Goal: Task Accomplishment & Management: Complete application form

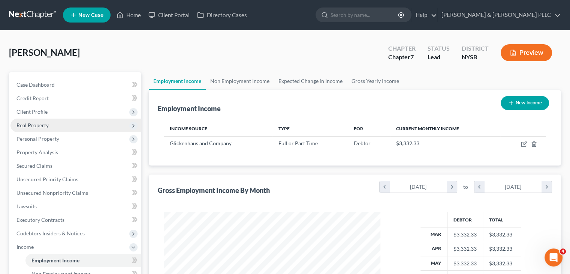
click at [50, 126] on span "Real Property" at bounding box center [75, 124] width 131 height 13
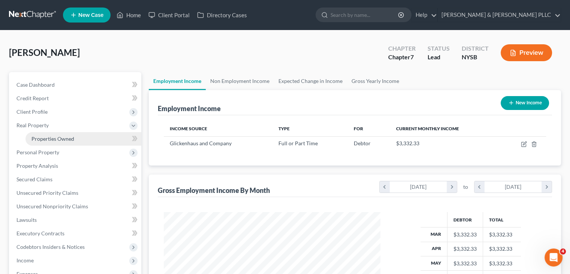
click at [52, 138] on span "Properties Owned" at bounding box center [52, 138] width 43 height 6
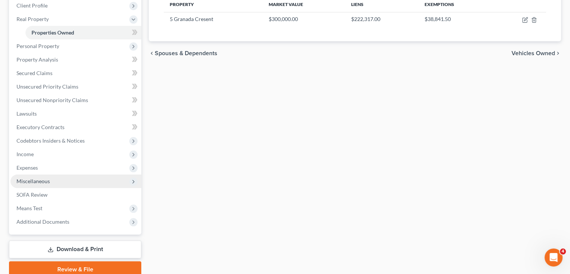
scroll to position [138, 0]
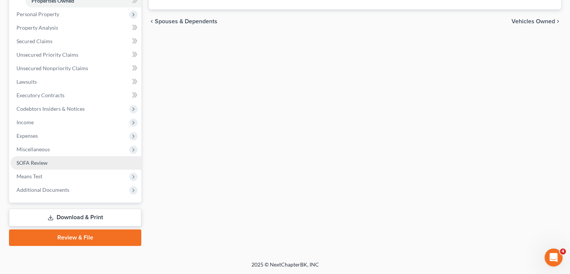
click at [57, 159] on link "SOFA Review" at bounding box center [75, 162] width 131 height 13
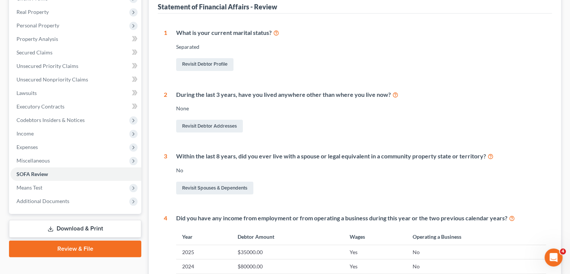
scroll to position [75, 0]
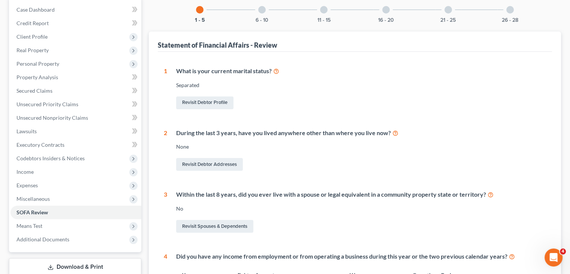
click at [294, 61] on div "1 What is your current marital status? [DEMOGRAPHIC_DATA] Revisit Debtor Profil…" at bounding box center [355, 256] width 394 height 408
click at [43, 52] on span "Real Property" at bounding box center [32, 50] width 32 height 6
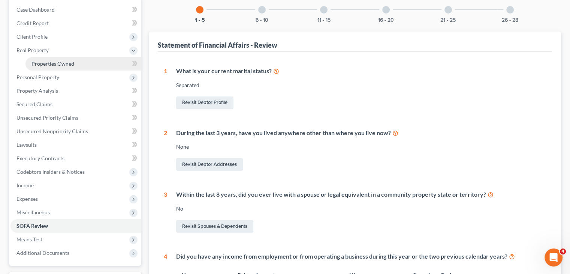
click at [45, 62] on span "Properties Owned" at bounding box center [52, 63] width 43 height 6
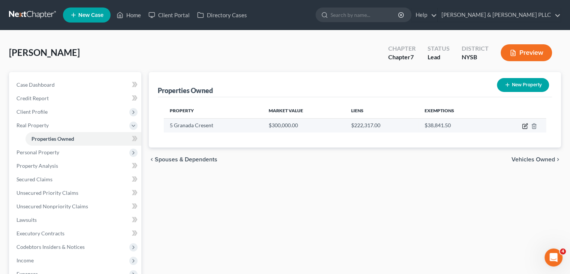
click at [524, 126] on icon "button" at bounding box center [525, 126] width 6 height 6
select select "35"
select select "3"
select select "6"
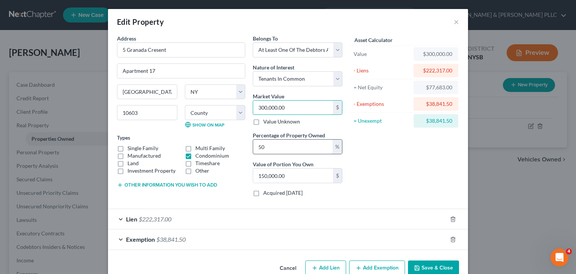
type input "3"
type input "1.50"
type input "34"
type input "17.00"
type input "345"
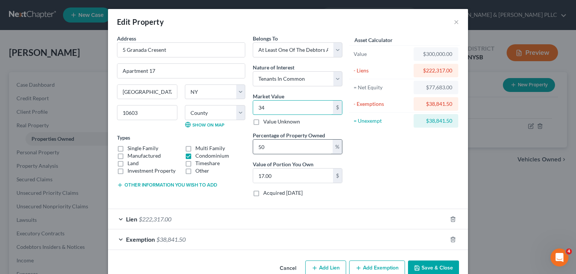
type input "172.50"
type input "3450"
type input "1,725.00"
type input "3,4500"
type input "17,250.00"
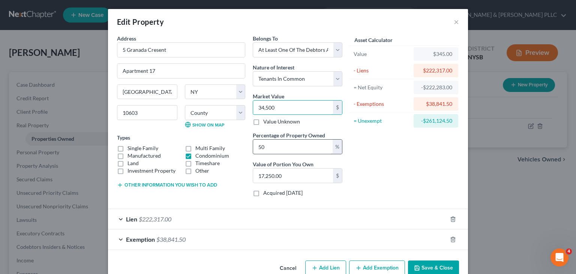
type input "34,5000"
type input "172,500.00"
type input "345,000"
click at [282, 150] on input "50" at bounding box center [292, 146] width 79 height 14
click at [494, 186] on div "Edit Property × Address * 5 Granada Cresent Apartment 17 [GEOGRAPHIC_DATA] [US_…" at bounding box center [288, 137] width 576 height 274
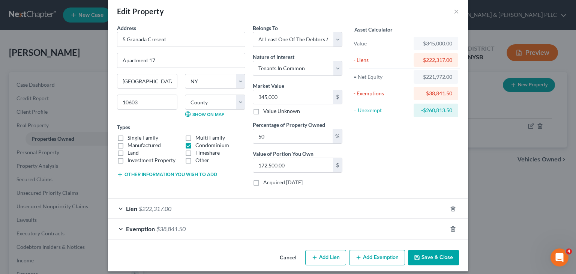
scroll to position [16, 0]
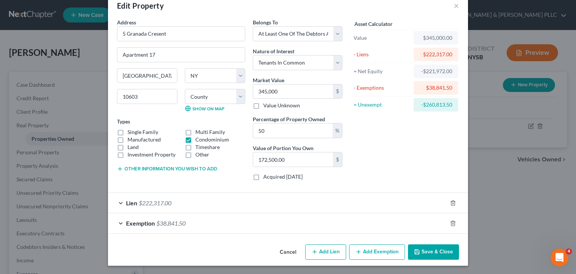
click at [156, 221] on span "$38,841.50" at bounding box center [170, 222] width 29 height 7
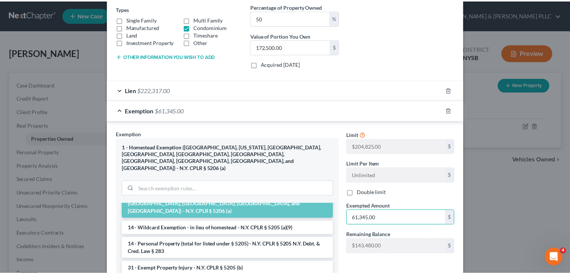
scroll to position [216, 0]
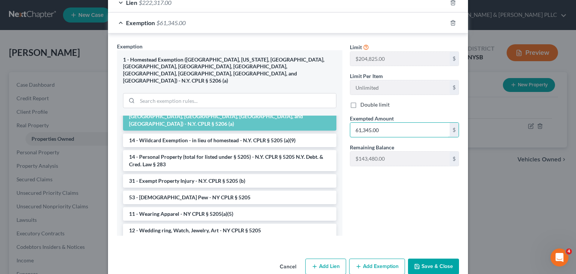
type input "61,345.00"
click at [445, 258] on button "Save & Close" at bounding box center [433, 266] width 51 height 16
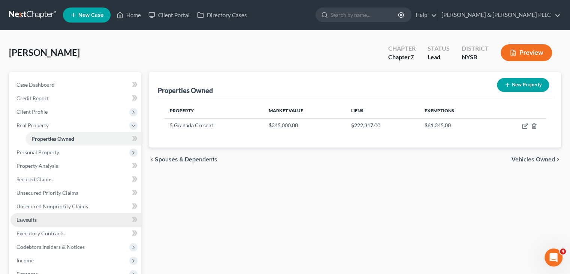
click at [48, 220] on link "Lawsuits" at bounding box center [75, 219] width 131 height 13
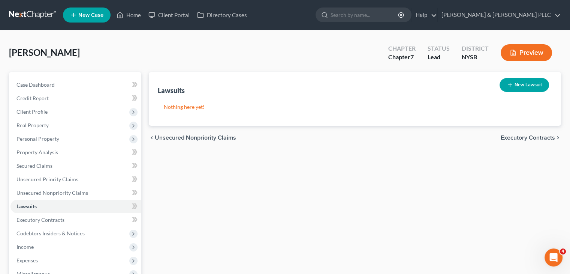
scroll to position [124, 0]
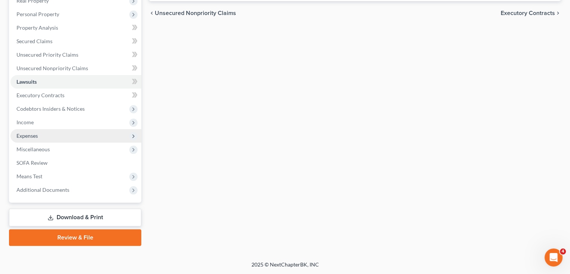
click at [55, 136] on span "Expenses" at bounding box center [75, 135] width 131 height 13
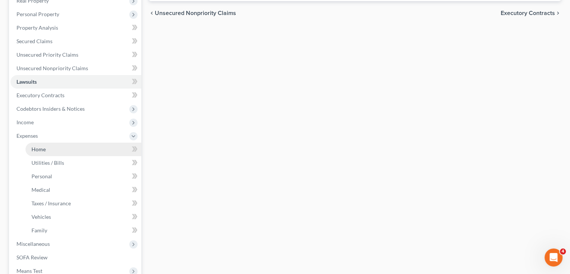
click at [43, 151] on span "Home" at bounding box center [38, 149] width 14 height 6
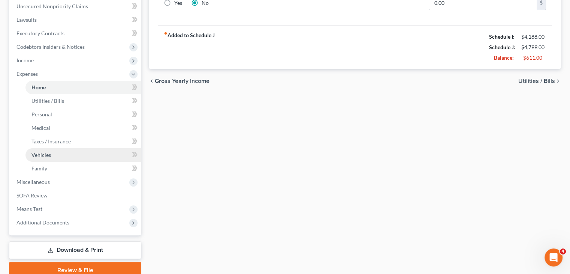
scroll to position [187, 0]
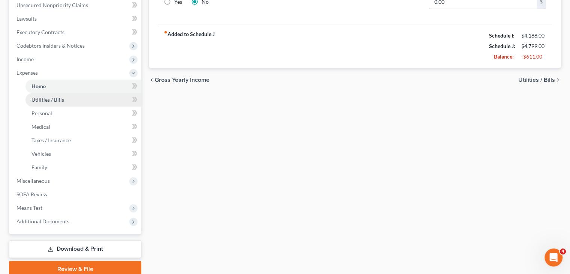
click at [62, 102] on span "Utilities / Bills" at bounding box center [47, 99] width 33 height 6
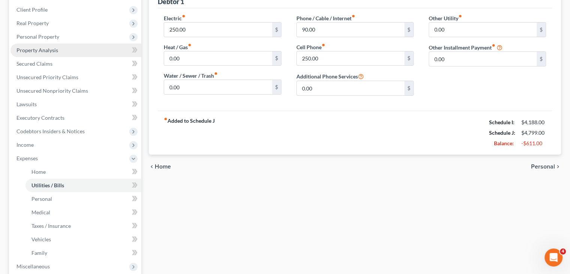
scroll to position [112, 0]
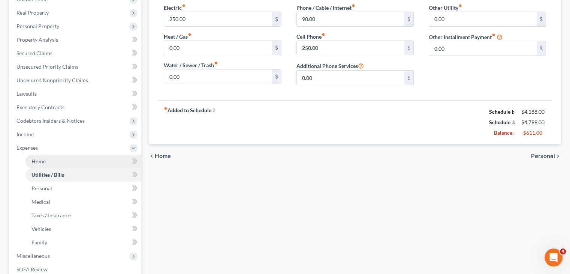
click at [59, 162] on link "Home" at bounding box center [83, 160] width 116 height 13
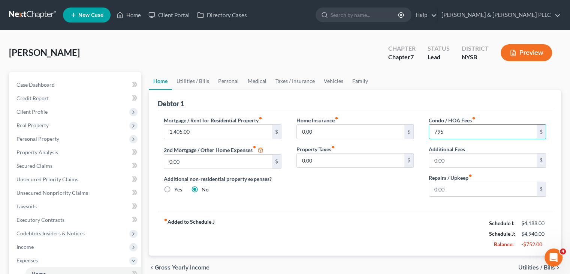
type input "795"
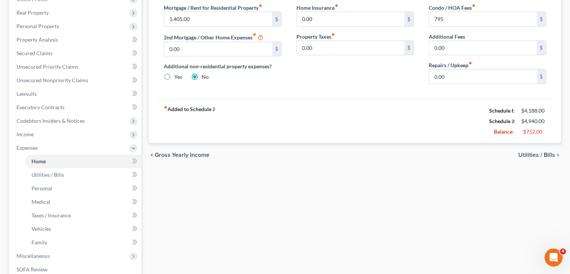
click at [535, 155] on span "Utilities / Bills" at bounding box center [536, 155] width 37 height 6
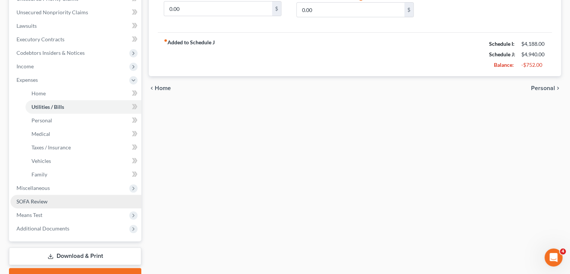
scroll to position [187, 0]
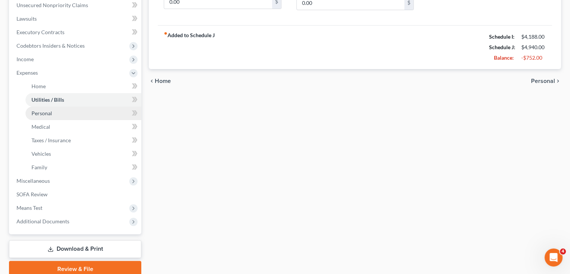
click at [106, 113] on link "Personal" at bounding box center [83, 112] width 116 height 13
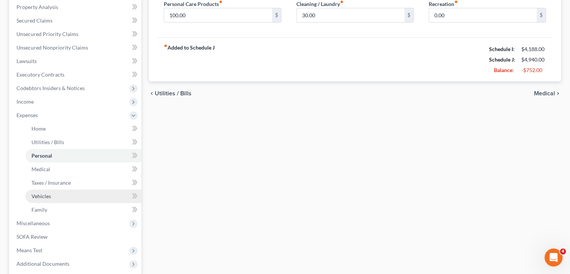
scroll to position [150, 0]
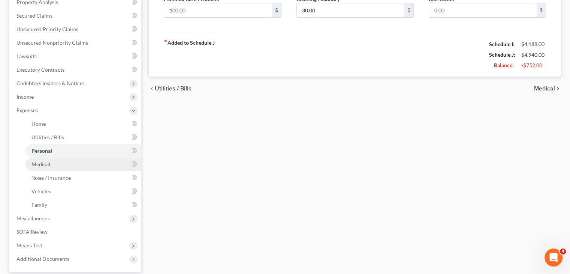
click at [66, 167] on link "Medical" at bounding box center [83, 163] width 116 height 13
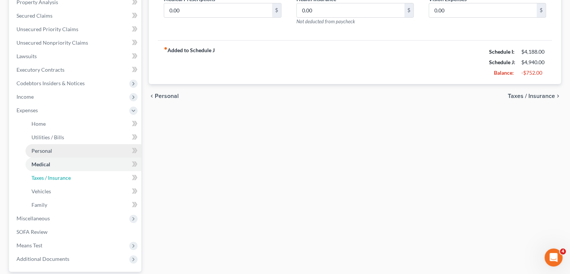
click at [61, 177] on span "Taxes / Insurance" at bounding box center [50, 177] width 39 height 6
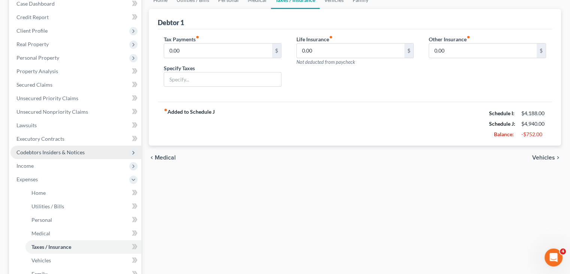
scroll to position [150, 0]
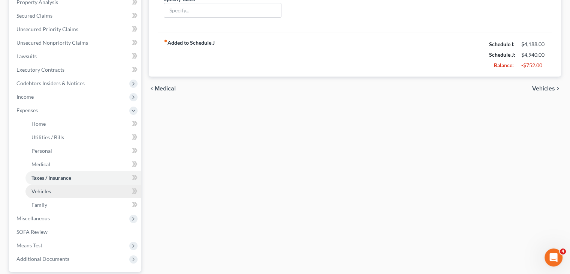
click at [51, 189] on link "Vehicles" at bounding box center [83, 190] width 116 height 13
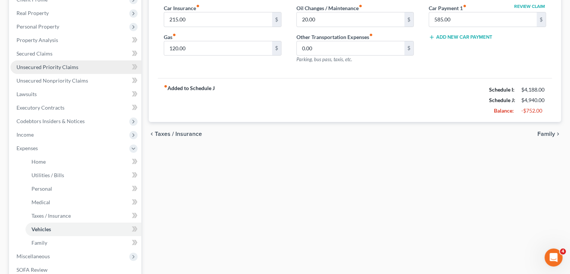
scroll to position [112, 0]
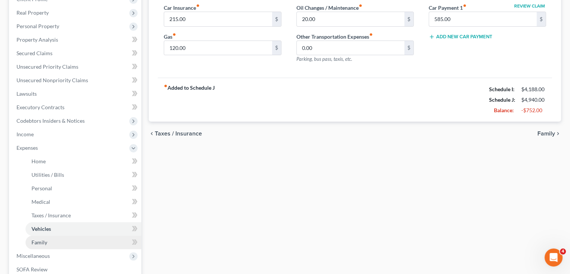
click at [50, 240] on link "Family" at bounding box center [83, 241] width 116 height 13
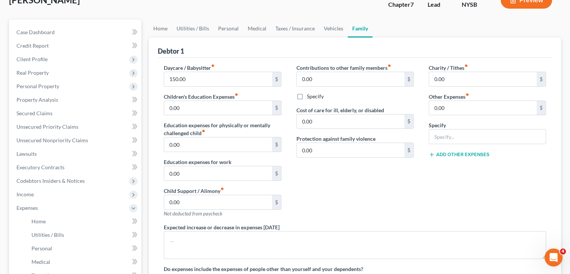
scroll to position [219, 0]
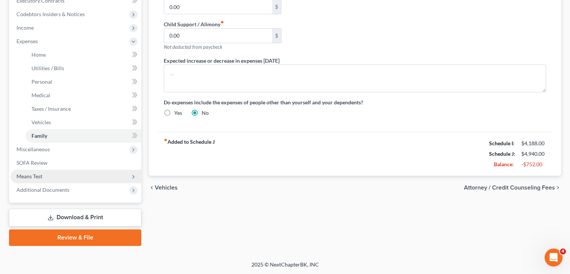
click at [43, 174] on span "Means Test" at bounding box center [75, 175] width 131 height 13
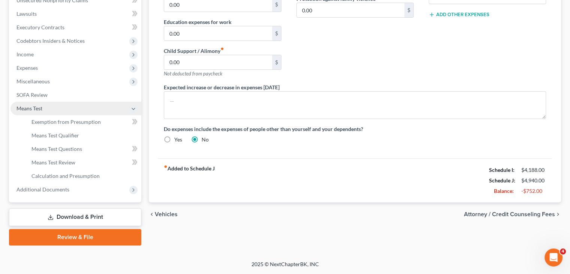
scroll to position [192, 0]
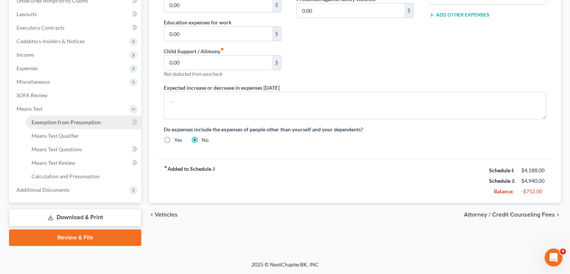
click at [72, 121] on span "Exemption from Presumption" at bounding box center [65, 122] width 69 height 6
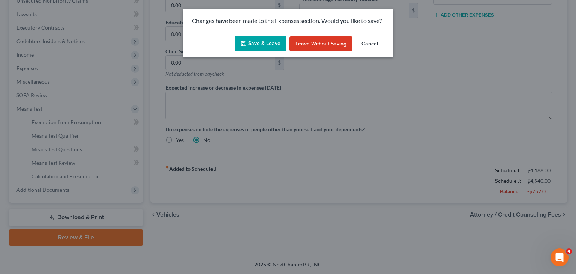
click at [250, 36] on button "Save & Leave" at bounding box center [261, 44] width 52 height 16
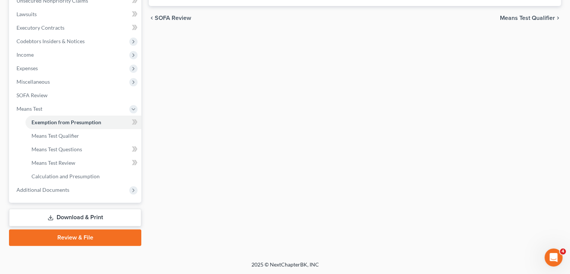
radio input "true"
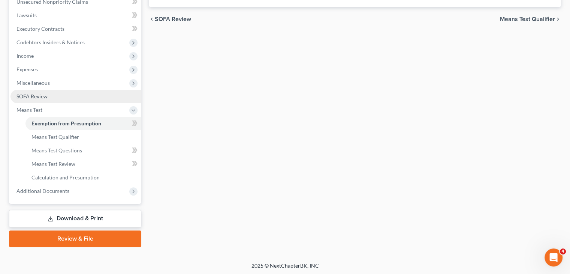
scroll to position [192, 0]
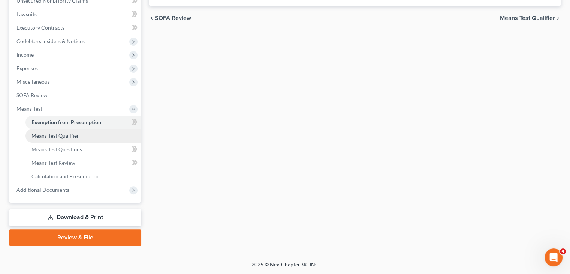
click at [73, 136] on span "Means Test Qualifier" at bounding box center [55, 135] width 48 height 6
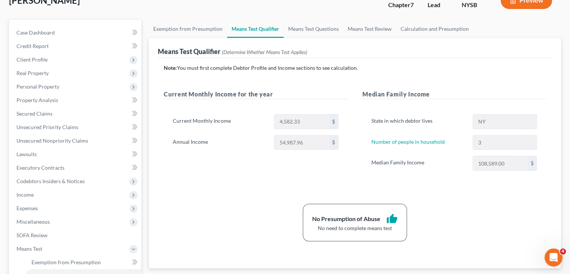
scroll to position [150, 0]
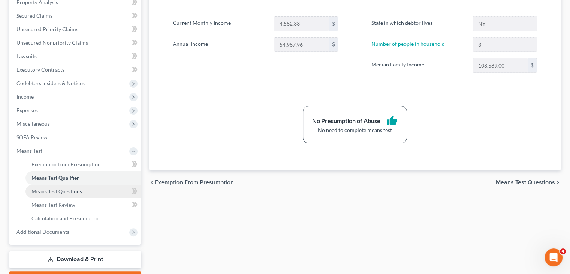
click at [82, 193] on link "Means Test Questions" at bounding box center [83, 190] width 116 height 13
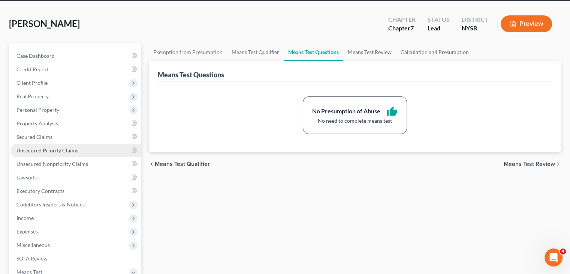
scroll to position [37, 0]
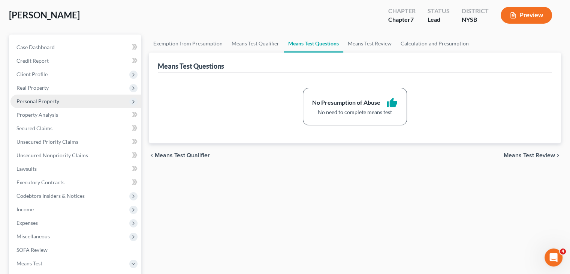
click at [70, 101] on span "Personal Property" at bounding box center [75, 100] width 131 height 13
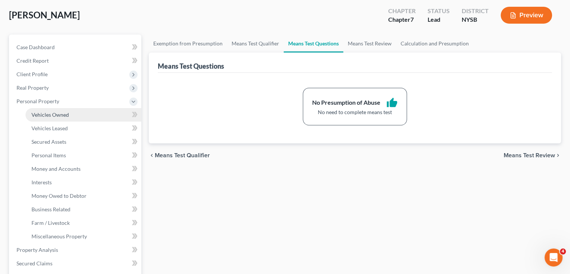
click at [60, 116] on span "Vehicles Owned" at bounding box center [49, 114] width 37 height 6
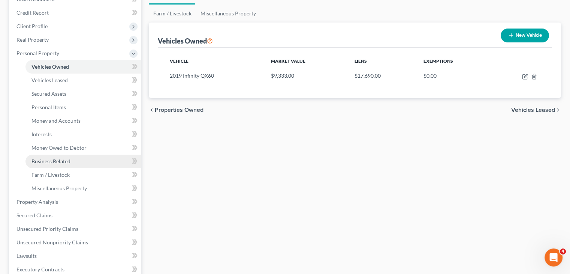
scroll to position [112, 0]
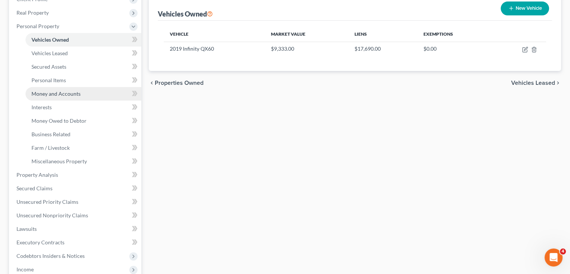
click at [70, 94] on span "Money and Accounts" at bounding box center [55, 93] width 49 height 6
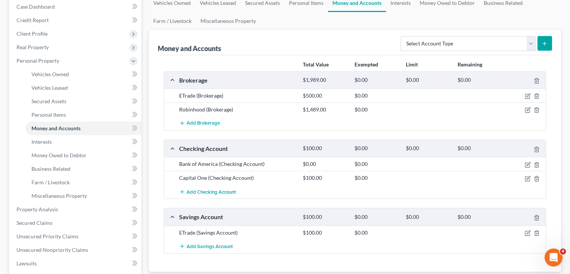
scroll to position [112, 0]
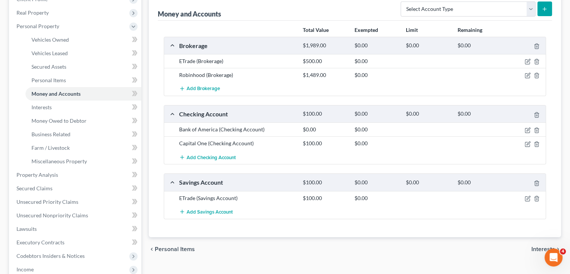
click at [524, 61] on div at bounding box center [525, 60] width 41 height 7
click at [527, 59] on icon "button" at bounding box center [528, 61] width 6 height 6
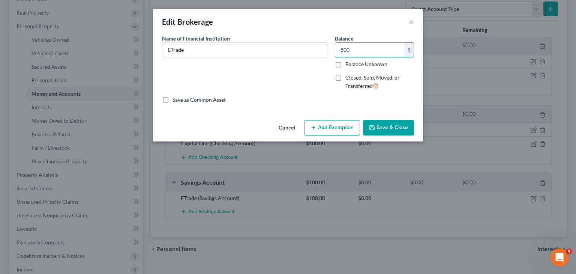
type input "800"
click at [391, 125] on button "Save & Close" at bounding box center [388, 128] width 51 height 16
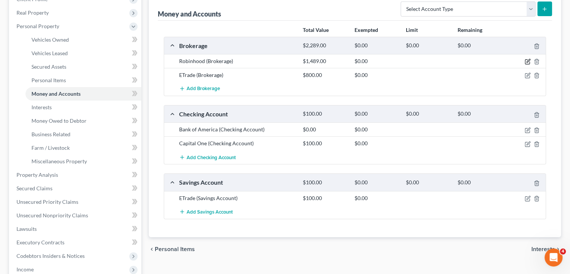
click at [529, 61] on icon "button" at bounding box center [527, 62] width 4 height 4
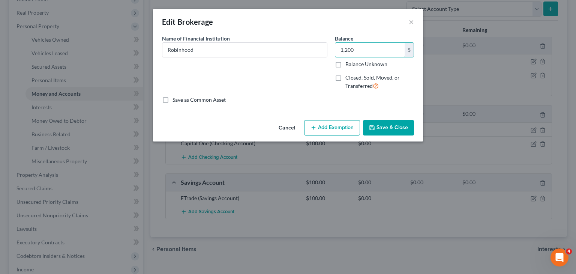
type input "1,200"
click at [399, 125] on button "Save & Close" at bounding box center [388, 128] width 51 height 16
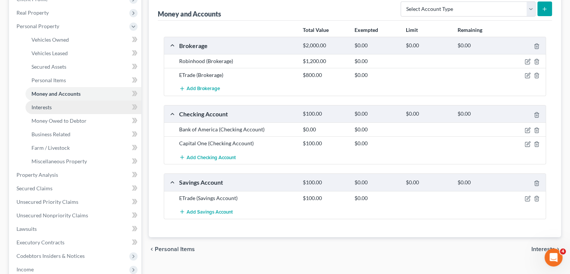
click at [63, 112] on link "Interests" at bounding box center [83, 106] width 116 height 13
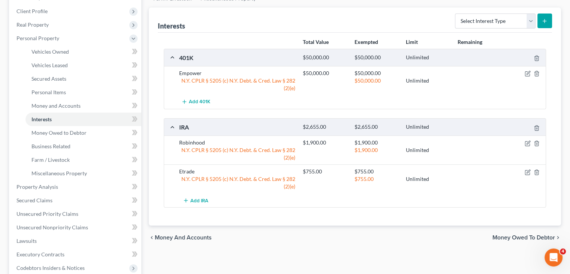
scroll to position [75, 0]
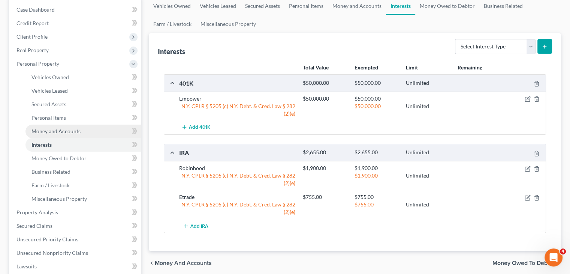
click at [82, 129] on link "Money and Accounts" at bounding box center [83, 130] width 116 height 13
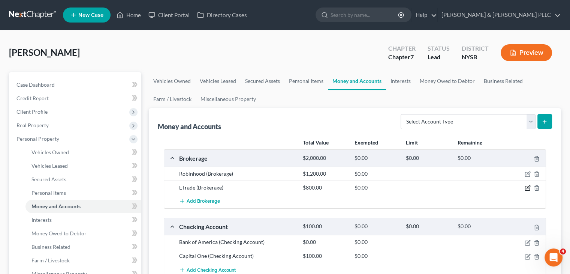
click at [526, 187] on icon "button" at bounding box center [528, 188] width 6 height 6
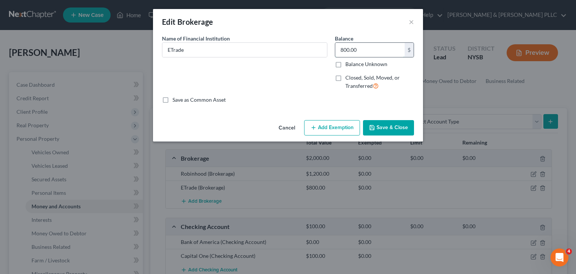
click at [362, 48] on input "800.00" at bounding box center [369, 50] width 69 height 14
type input "1,066"
click at [382, 130] on button "Save & Close" at bounding box center [388, 128] width 51 height 16
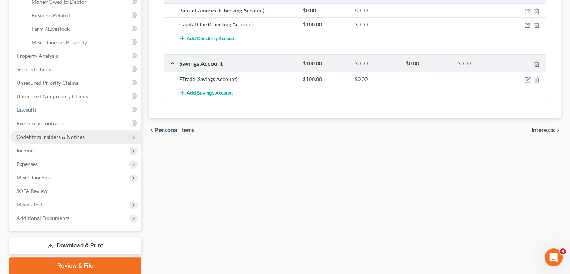
scroll to position [259, 0]
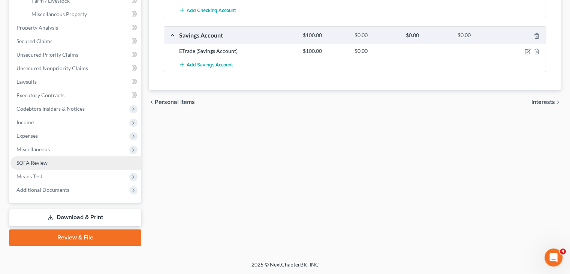
click at [56, 164] on link "SOFA Review" at bounding box center [75, 162] width 131 height 13
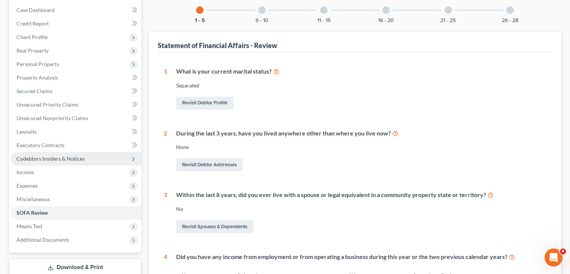
scroll to position [75, 0]
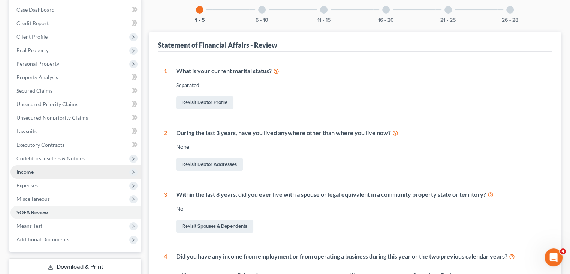
click at [49, 170] on span "Income" at bounding box center [75, 171] width 131 height 13
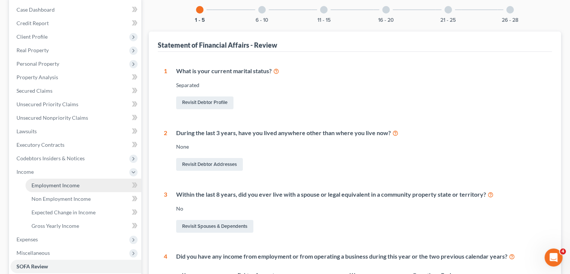
click at [53, 188] on span "Employment Income" at bounding box center [55, 185] width 48 height 6
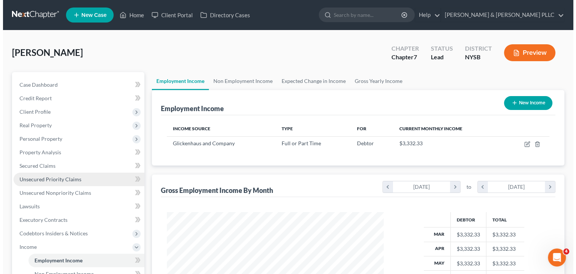
scroll to position [133, 231]
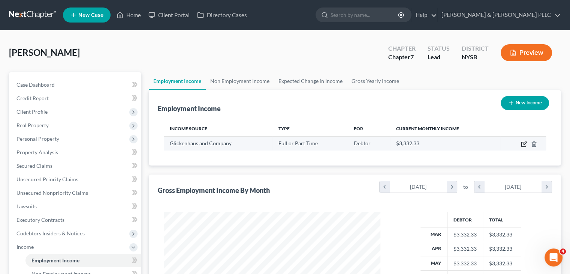
click at [523, 144] on icon "button" at bounding box center [524, 144] width 6 height 6
select select "0"
select select "35"
select select "2"
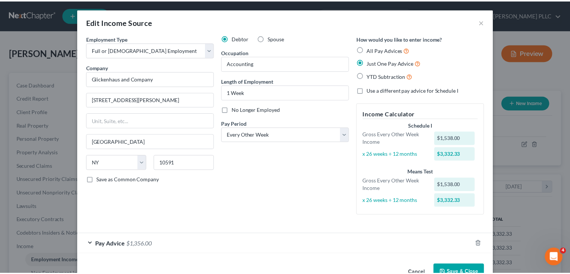
scroll to position [21, 0]
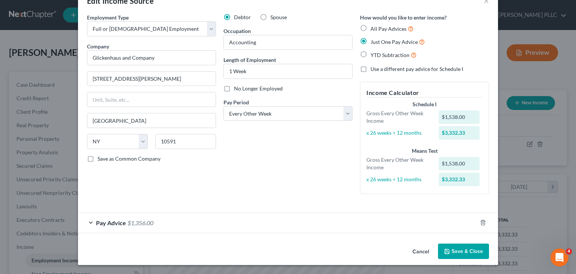
click at [444, 255] on button "Save & Close" at bounding box center [463, 251] width 51 height 16
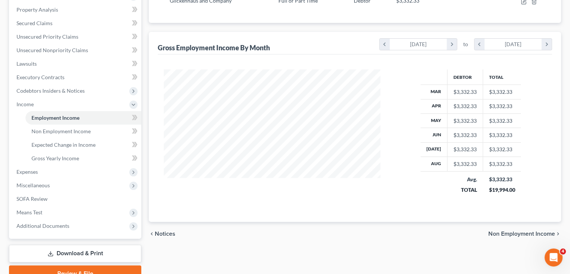
scroll to position [150, 0]
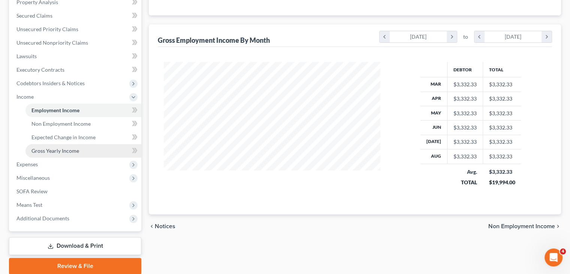
click at [62, 152] on span "Gross Yearly Income" at bounding box center [55, 150] width 48 height 6
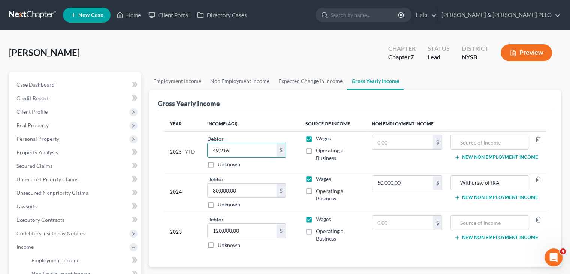
type input "49,216"
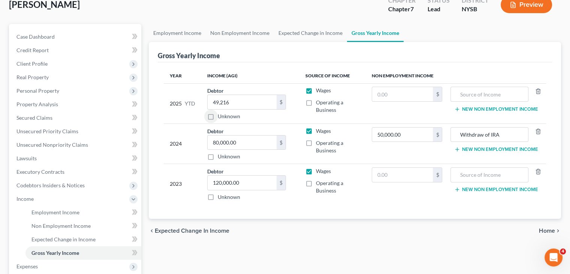
scroll to position [150, 0]
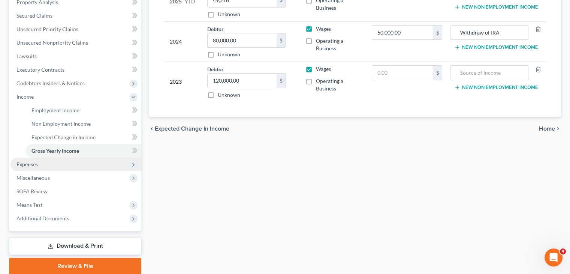
click at [47, 164] on span "Expenses" at bounding box center [75, 163] width 131 height 13
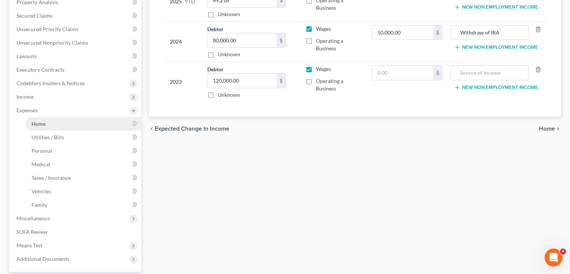
click at [51, 121] on link "Home" at bounding box center [83, 123] width 116 height 13
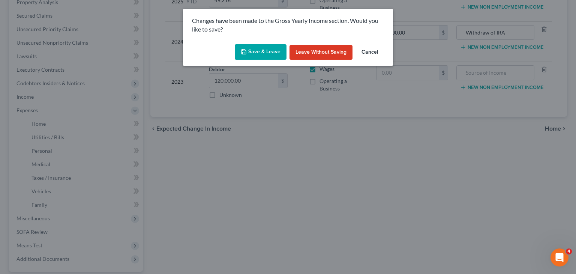
click at [274, 55] on button "Save & Leave" at bounding box center [261, 52] width 52 height 16
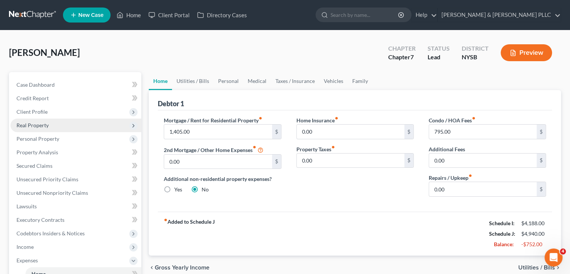
click at [66, 127] on span "Real Property" at bounding box center [75, 124] width 131 height 13
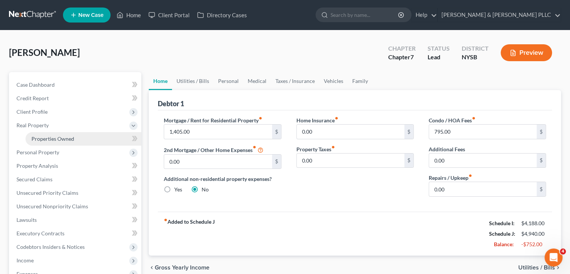
click at [61, 136] on span "Properties Owned" at bounding box center [52, 138] width 43 height 6
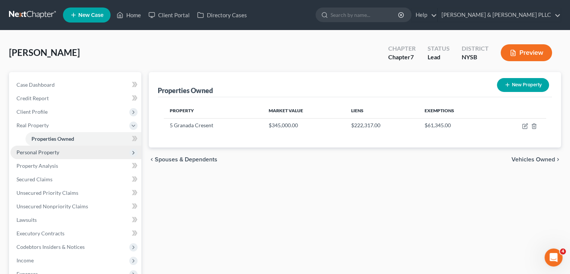
click at [60, 151] on span "Personal Property" at bounding box center [75, 151] width 131 height 13
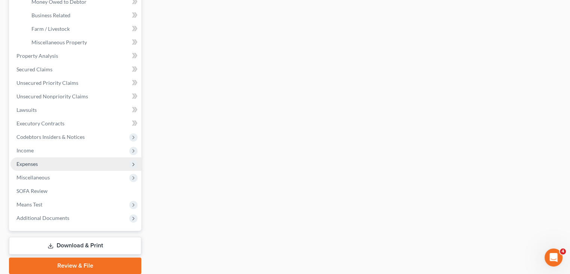
scroll to position [259, 0]
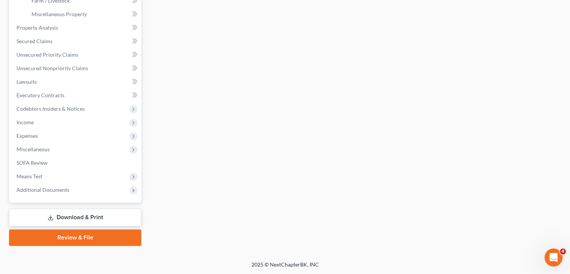
click at [86, 216] on link "Download & Print" at bounding box center [75, 217] width 132 height 18
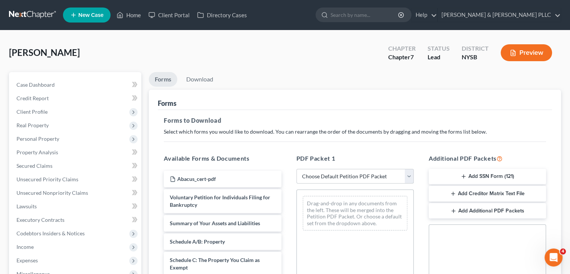
click at [409, 176] on select "Choose Default Petition PDF Packet Complete Bankruptcy Petition (all forms and …" at bounding box center [355, 176] width 117 height 15
select select "0"
click at [297, 169] on select "Choose Default Petition PDF Packet Complete Bankruptcy Petition (all forms and …" at bounding box center [355, 176] width 117 height 15
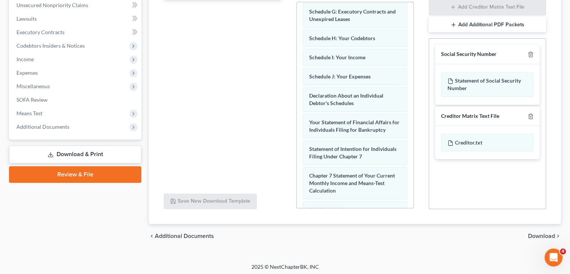
scroll to position [279, 0]
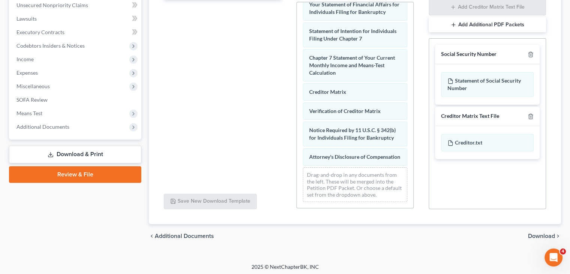
click at [544, 235] on span "Download" at bounding box center [541, 236] width 27 height 6
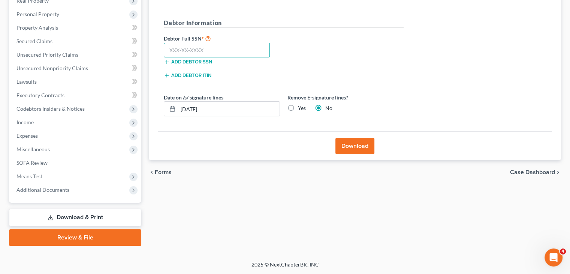
click at [172, 49] on input "text" at bounding box center [217, 50] width 106 height 15
type input "065-92-2"
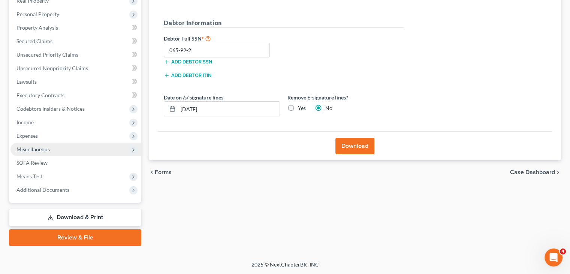
click at [42, 149] on span "Miscellaneous" at bounding box center [32, 149] width 33 height 6
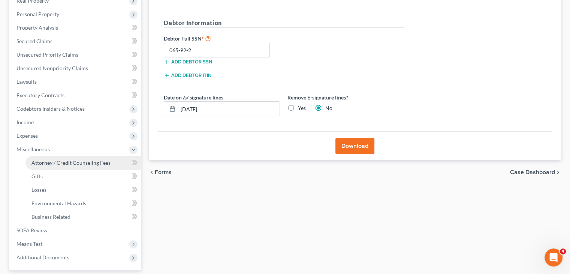
click at [51, 159] on span "Attorney / Credit Counseling Fees" at bounding box center [70, 162] width 79 height 6
select select "4"
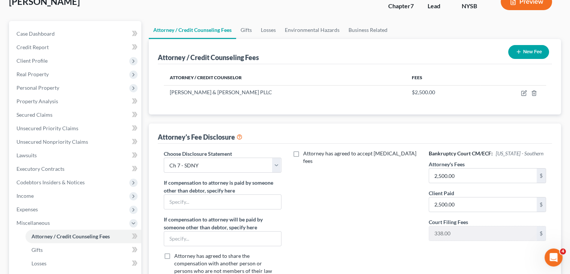
scroll to position [112, 0]
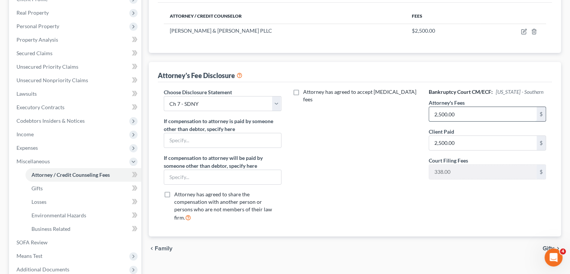
click at [472, 113] on input "2,500.00" at bounding box center [483, 114] width 108 height 14
click at [456, 141] on input "2,500.00" at bounding box center [483, 143] width 108 height 14
type input "1,425"
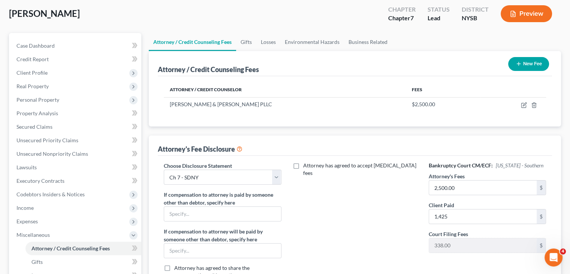
scroll to position [0, 0]
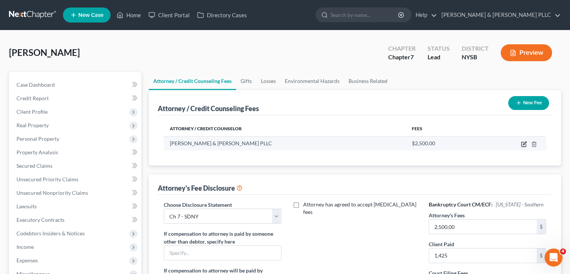
click at [524, 145] on icon "button" at bounding box center [524, 144] width 6 height 6
select select "35"
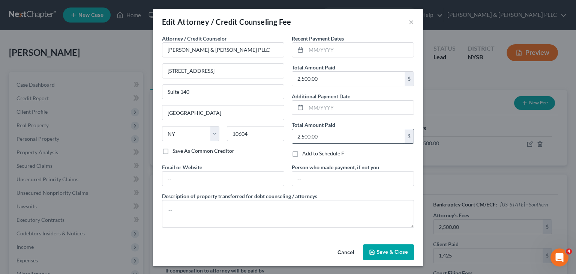
click at [321, 131] on input "2,500.00" at bounding box center [348, 136] width 112 height 14
type input "1,425"
click at [318, 79] on input "2,500.00" at bounding box center [348, 79] width 112 height 14
type input "1,425"
click at [388, 249] on span "Save & Close" at bounding box center [391, 252] width 31 height 6
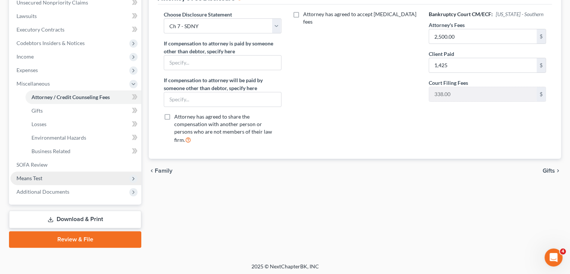
scroll to position [192, 0]
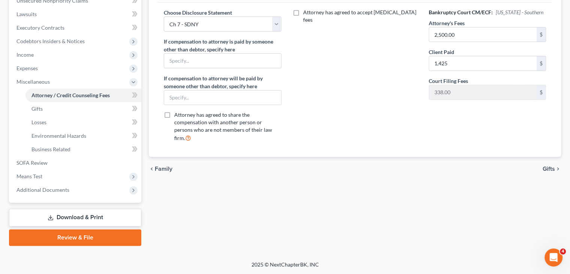
click at [100, 217] on link "Download & Print" at bounding box center [75, 217] width 132 height 18
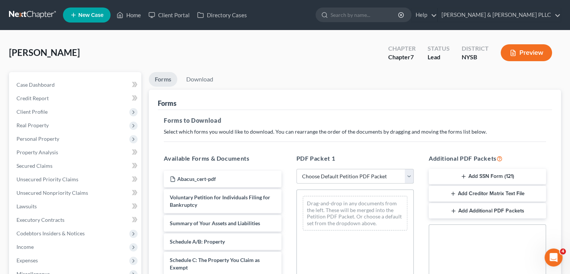
click at [411, 174] on select "Choose Default Petition PDF Packet Complete Bankruptcy Petition (all forms and …" at bounding box center [355, 176] width 117 height 15
select select "0"
click at [297, 169] on select "Choose Default Petition PDF Packet Complete Bankruptcy Petition (all forms and …" at bounding box center [355, 176] width 117 height 15
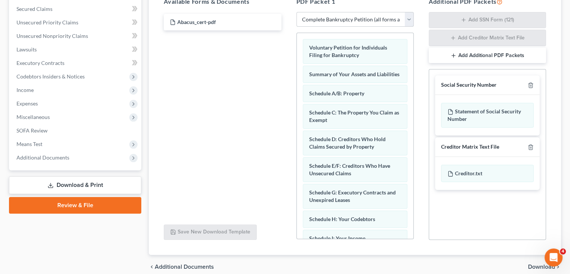
scroll to position [189, 0]
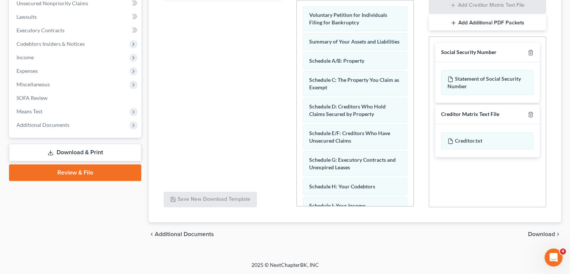
click at [543, 232] on span "Download" at bounding box center [541, 234] width 27 height 6
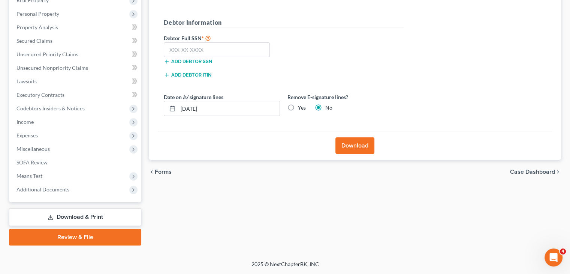
scroll to position [124, 0]
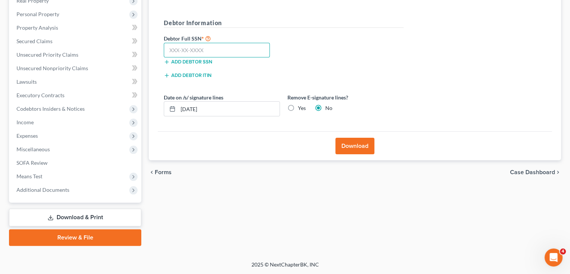
click at [192, 49] on input "text" at bounding box center [217, 50] width 106 height 15
type input "065-92-2527"
click at [344, 148] on button "Download" at bounding box center [354, 146] width 39 height 16
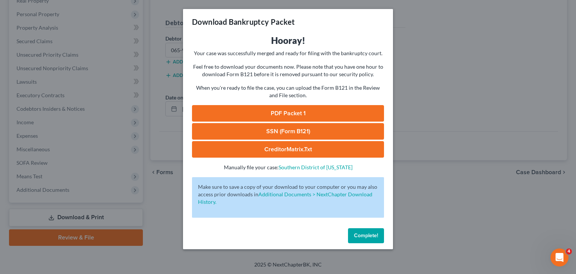
click at [316, 131] on link "SSN (Form B121)" at bounding box center [288, 131] width 192 height 16
click at [264, 114] on link "PDF Packet 1" at bounding box center [288, 113] width 192 height 16
drag, startPoint x: 368, startPoint y: 238, endPoint x: 345, endPoint y: 225, distance: 26.9
click at [368, 238] on button "Complete!" at bounding box center [366, 235] width 36 height 15
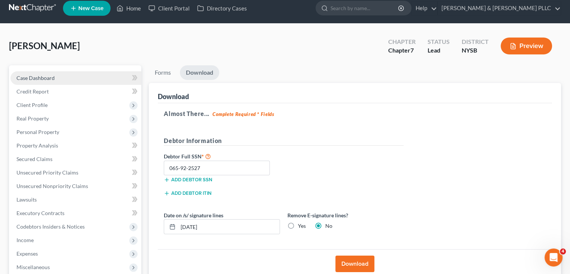
scroll to position [0, 0]
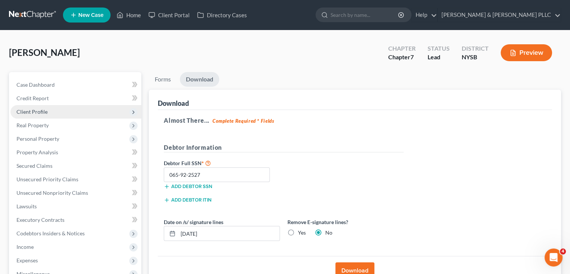
click at [69, 112] on span "Client Profile" at bounding box center [75, 111] width 131 height 13
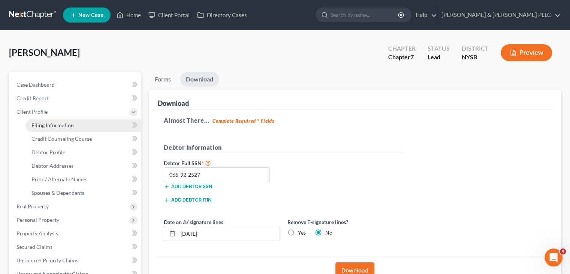
click at [66, 126] on span "Filing Information" at bounding box center [52, 125] width 42 height 6
select select "1"
select select "0"
select select "55"
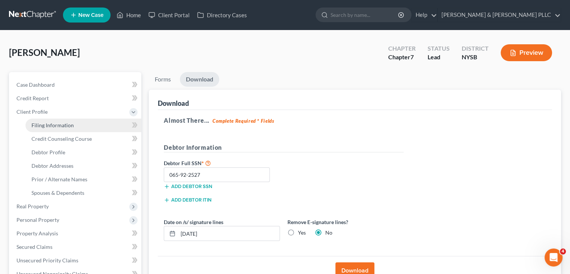
select select "4"
select select "35"
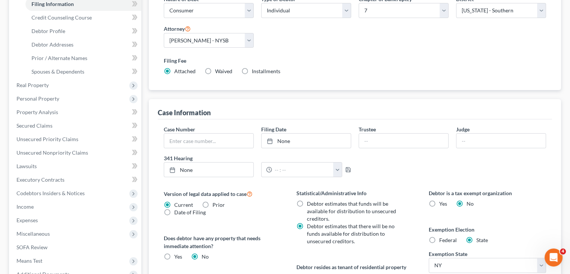
scroll to position [54, 0]
